Goal: Information Seeking & Learning: Compare options

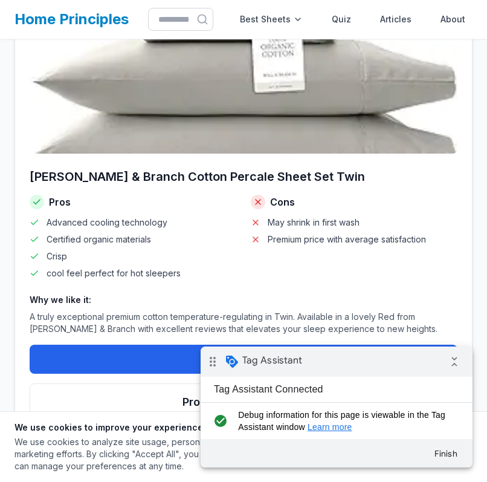
scroll to position [228, 0]
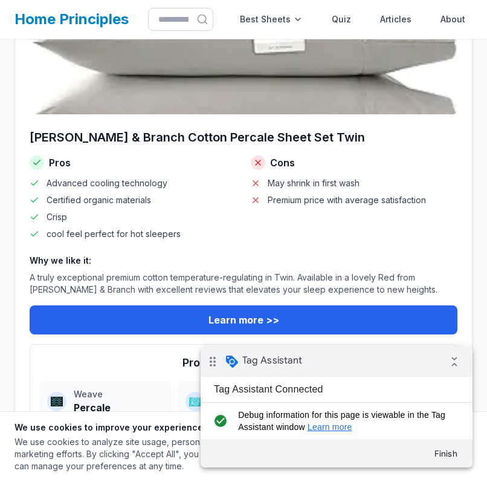
click at [263, 105] on img at bounding box center [244, 37] width 428 height 155
click at [335, 99] on img at bounding box center [244, 37] width 428 height 155
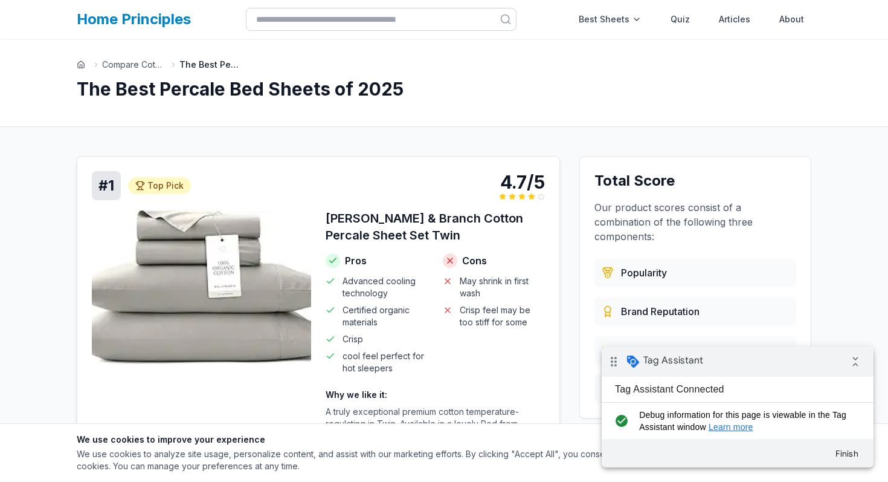
click at [364, 224] on h3 "[PERSON_NAME] & Branch Cotton Percale Sheet Set Twin" at bounding box center [435, 227] width 219 height 34
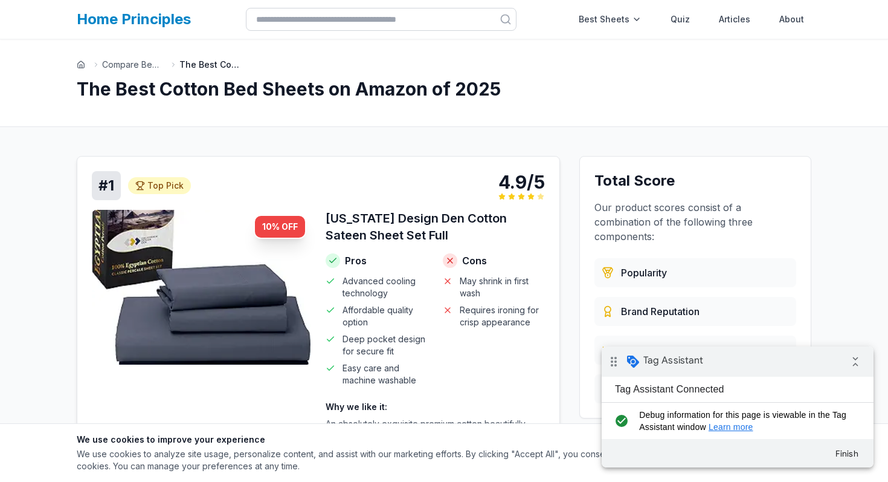
click at [340, 221] on h3 "California Design Den Cotton Sateen Sheet Set Full" at bounding box center [435, 227] width 219 height 34
